Goal: Obtain resource: Obtain resource

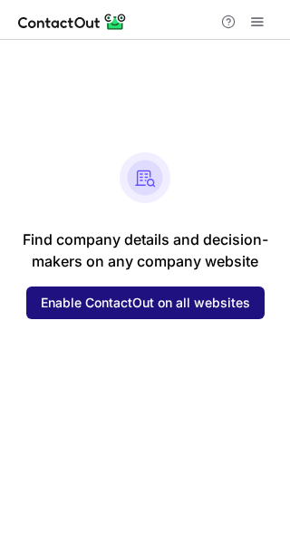
click at [103, 312] on button "Enable ContactOut on all websites" at bounding box center [145, 303] width 239 height 33
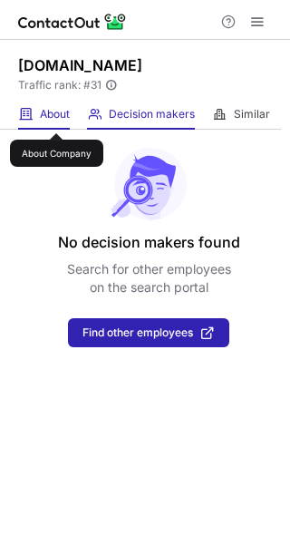
click at [56, 117] on span "About" at bounding box center [55, 114] width 30 height 15
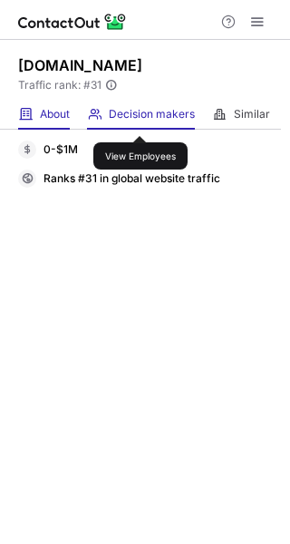
click at [140, 120] on span "Decision makers" at bounding box center [152, 114] width 86 height 15
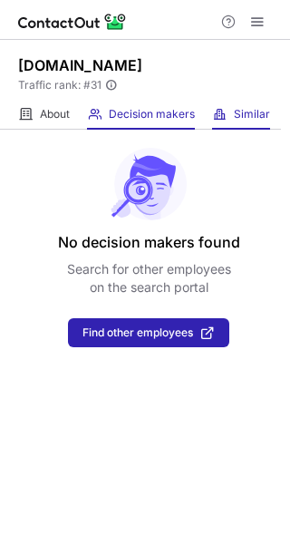
click at [235, 119] on div "Similar Similar Companies" at bounding box center [241, 115] width 58 height 30
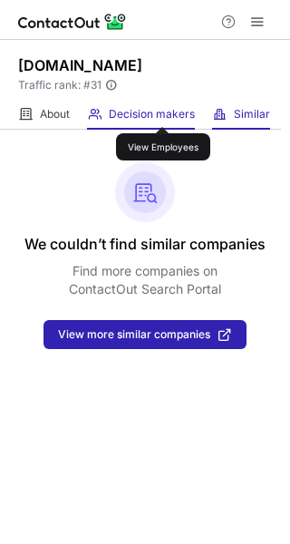
click at [162, 111] on span "Decision makers" at bounding box center [152, 114] width 86 height 15
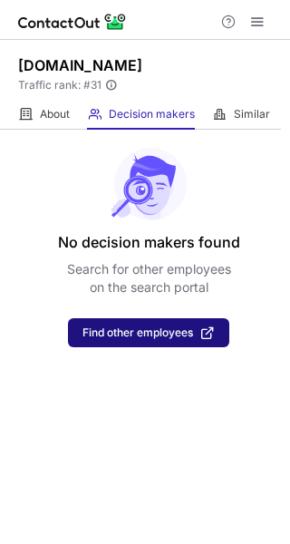
click at [132, 333] on span "Find other employees" at bounding box center [138, 333] width 111 height 13
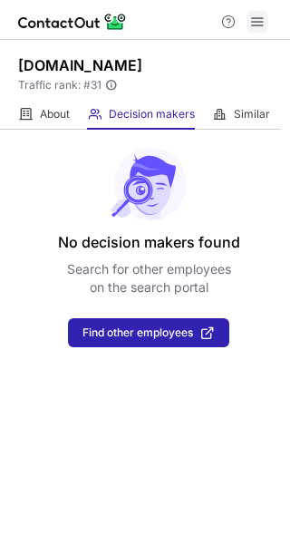
click at [251, 26] on span at bounding box center [257, 22] width 15 height 15
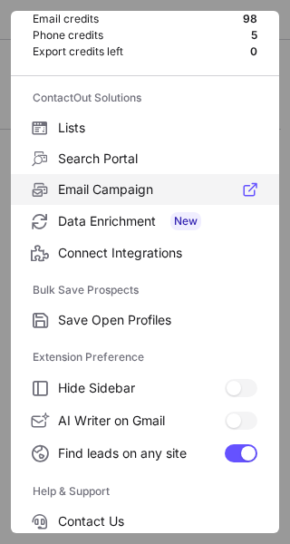
scroll to position [73, 0]
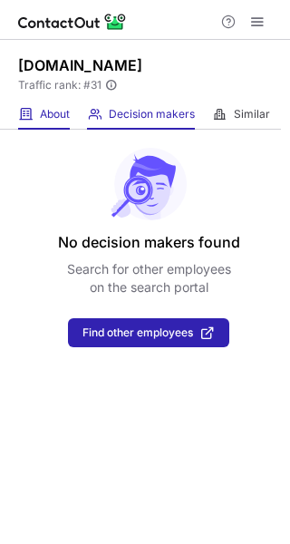
click at [53, 123] on div "About About Company" at bounding box center [44, 115] width 52 height 30
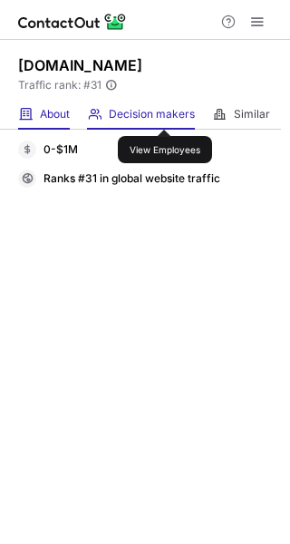
click at [164, 113] on span "Decision makers" at bounding box center [152, 114] width 86 height 15
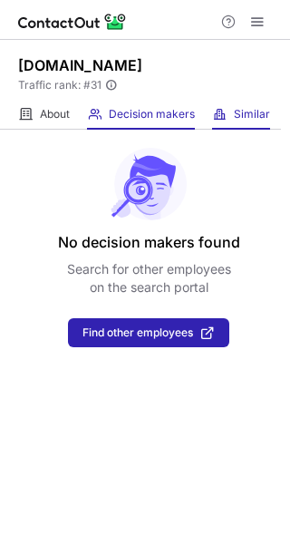
click at [234, 111] on div "Similar Similar Companies" at bounding box center [241, 115] width 58 height 30
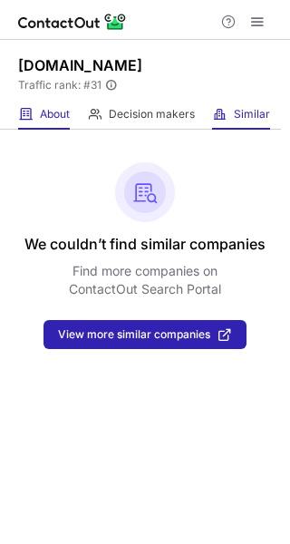
click at [64, 103] on div "About About Company" at bounding box center [44, 115] width 52 height 30
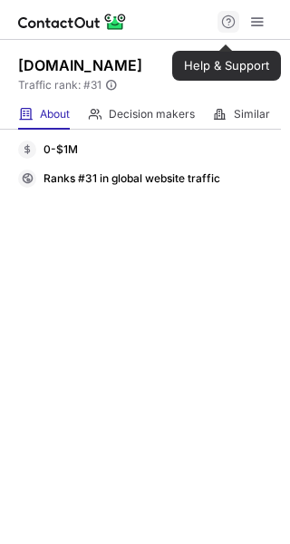
click at [226, 28] on span at bounding box center [228, 22] width 15 height 15
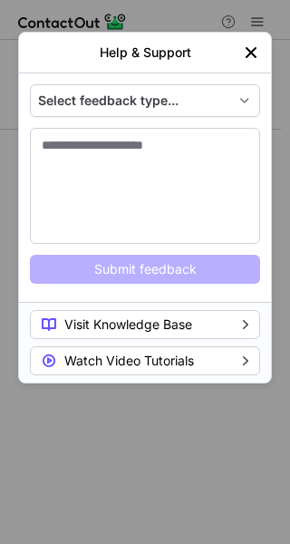
click at [241, 49] on div "Help & Support" at bounding box center [145, 52] width 194 height 15
click at [247, 49] on img "left-button" at bounding box center [251, 53] width 18 height 18
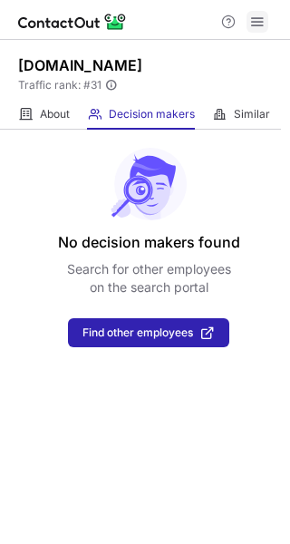
click at [260, 21] on span at bounding box center [257, 22] width 15 height 15
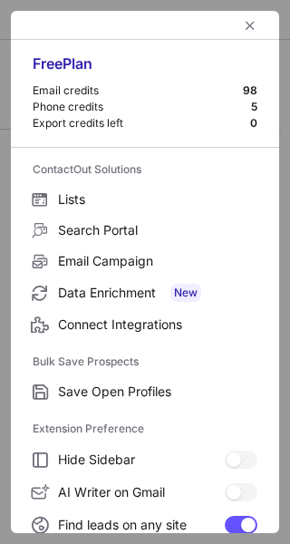
scroll to position [211, 0]
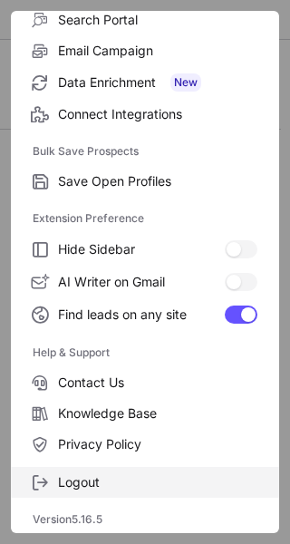
click at [44, 476] on span at bounding box center [40, 483] width 15 height 15
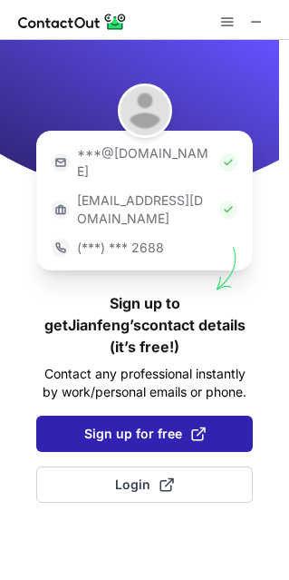
click at [94, 425] on span "Sign up for free" at bounding box center [145, 434] width 122 height 18
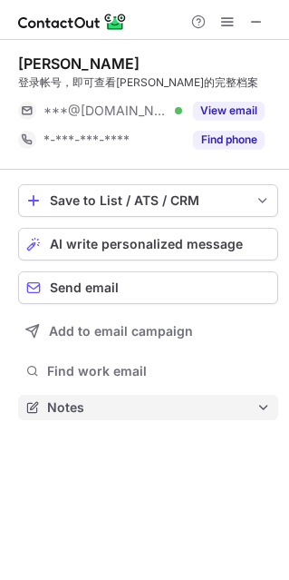
scroll to position [9, 9]
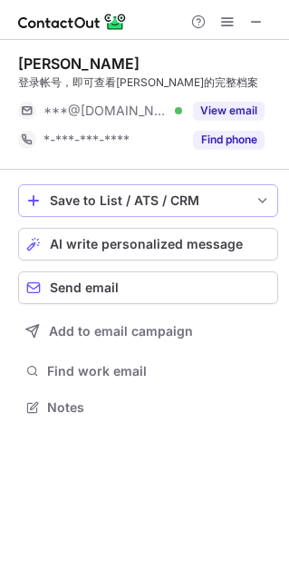
scroll to position [9, 9]
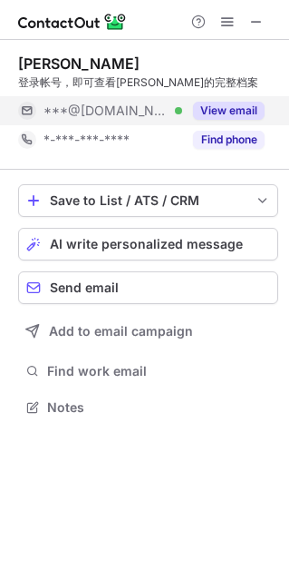
click at [224, 113] on button "View email" at bounding box center [229, 111] width 72 height 18
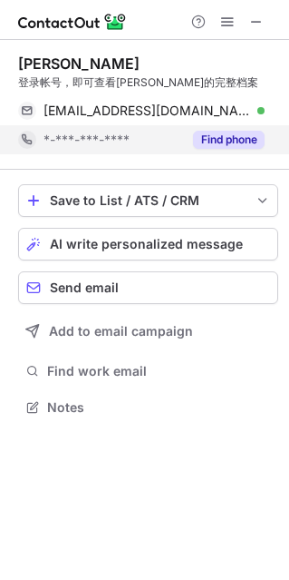
scroll to position [394, 289]
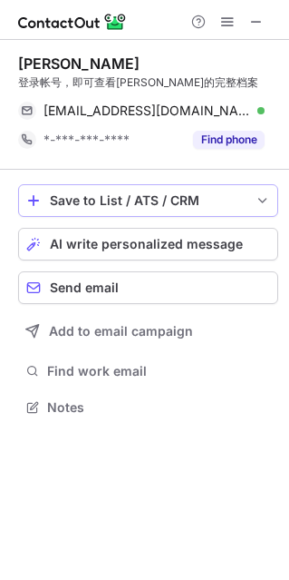
scroll to position [394, 289]
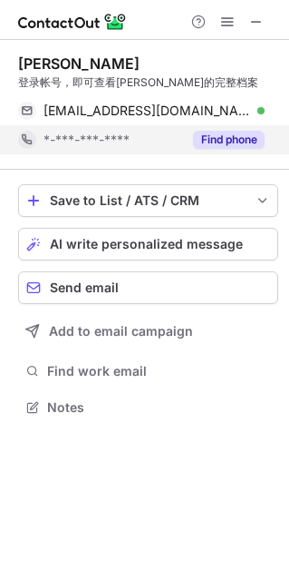
click at [210, 134] on button "Find phone" at bounding box center [229, 140] width 72 height 18
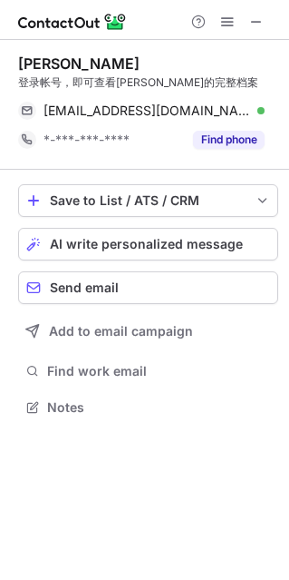
scroll to position [394, 289]
